Goal: Find specific page/section: Find specific page/section

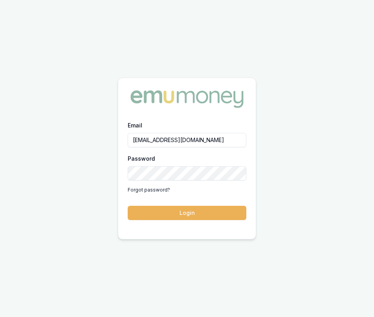
click at [213, 210] on button "Login" at bounding box center [187, 213] width 119 height 14
click at [213, 210] on form "Email eujin.ooi@emumoney.com.au Password Forgot password? Login" at bounding box center [187, 170] width 119 height 100
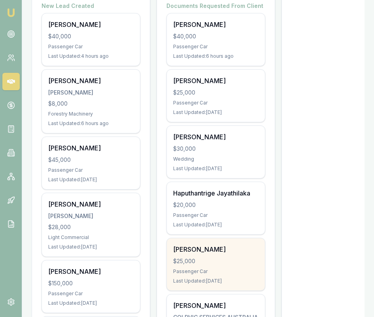
scroll to position [167, 0]
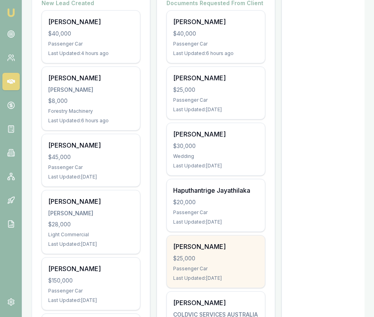
click at [195, 113] on div "[PERSON_NAME] $25,000 Passenger Car Last Updated: [DATE]" at bounding box center [216, 93] width 98 height 52
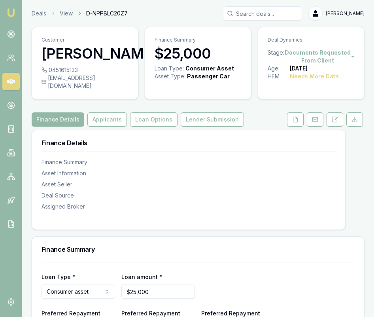
click at [133, 12] on div "Deals View D-NPPBLC20Z7 Eujin Ooi" at bounding box center [198, 13] width 333 height 14
drag, startPoint x: 133, startPoint y: 12, endPoint x: 85, endPoint y: 13, distance: 48.3
click at [84, 13] on div "Deals View D-NPPBLC20Z7 Eujin Ooi" at bounding box center [198, 13] width 333 height 14
copy span "D-NPPBLC20Z7"
